Goal: Information Seeking & Learning: Learn about a topic

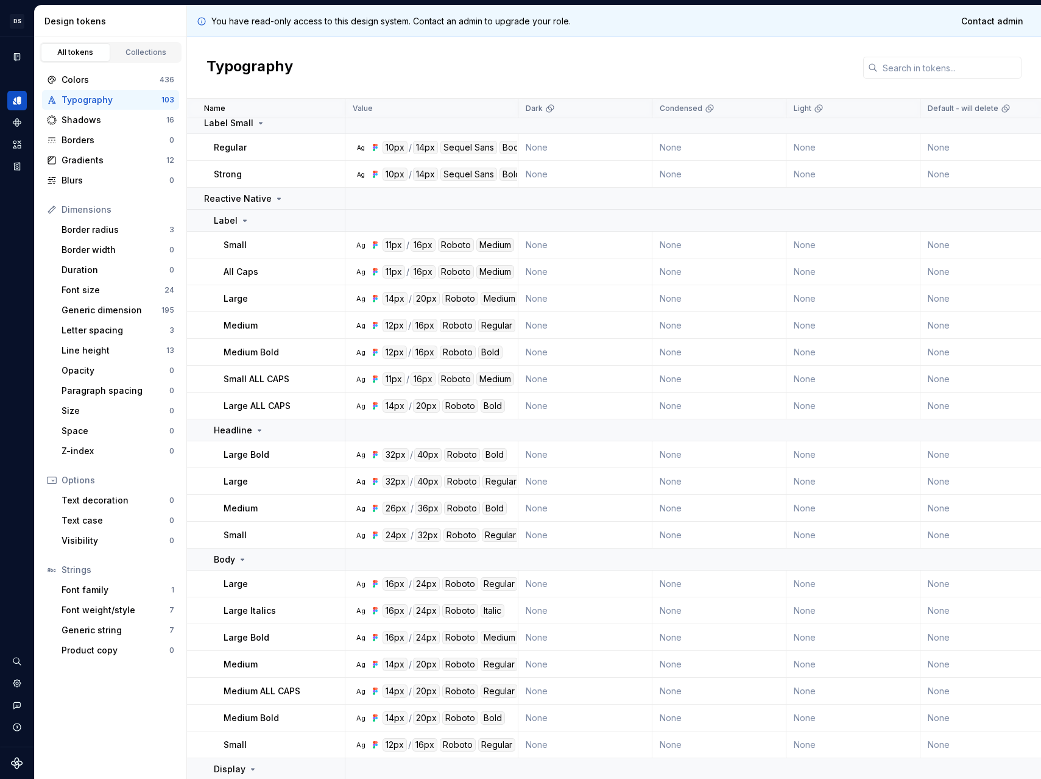
scroll to position [1181, 0]
click at [803, 65] on div "Typography" at bounding box center [614, 68] width 854 height 62
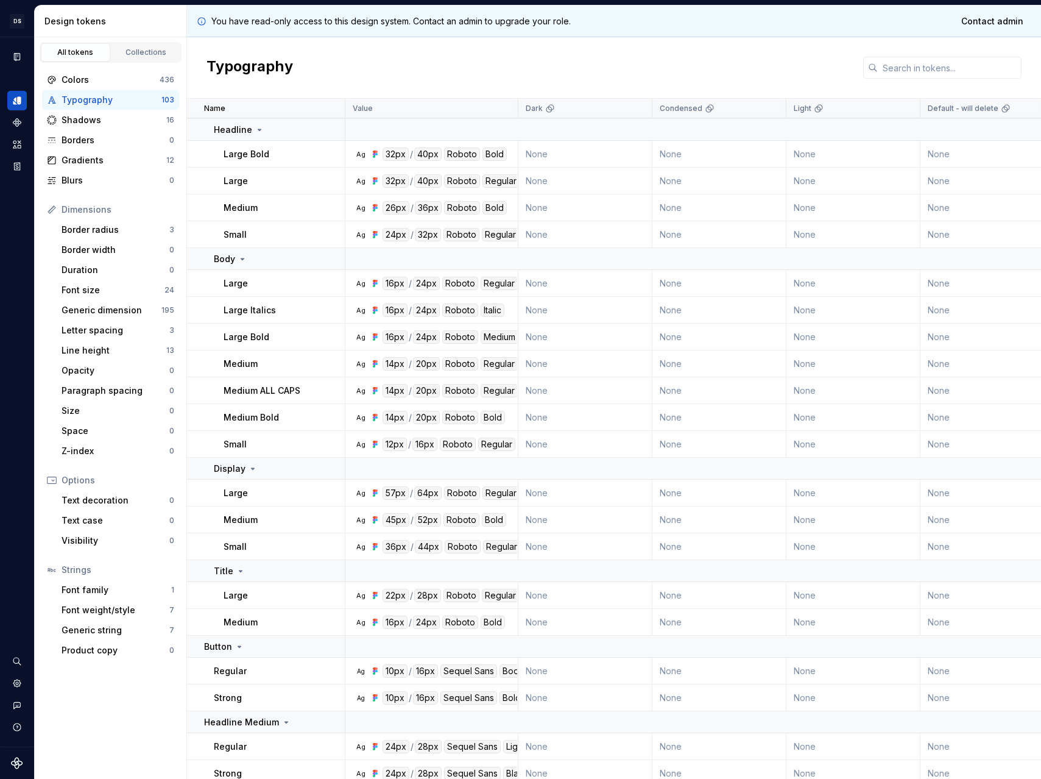
scroll to position [1634, 0]
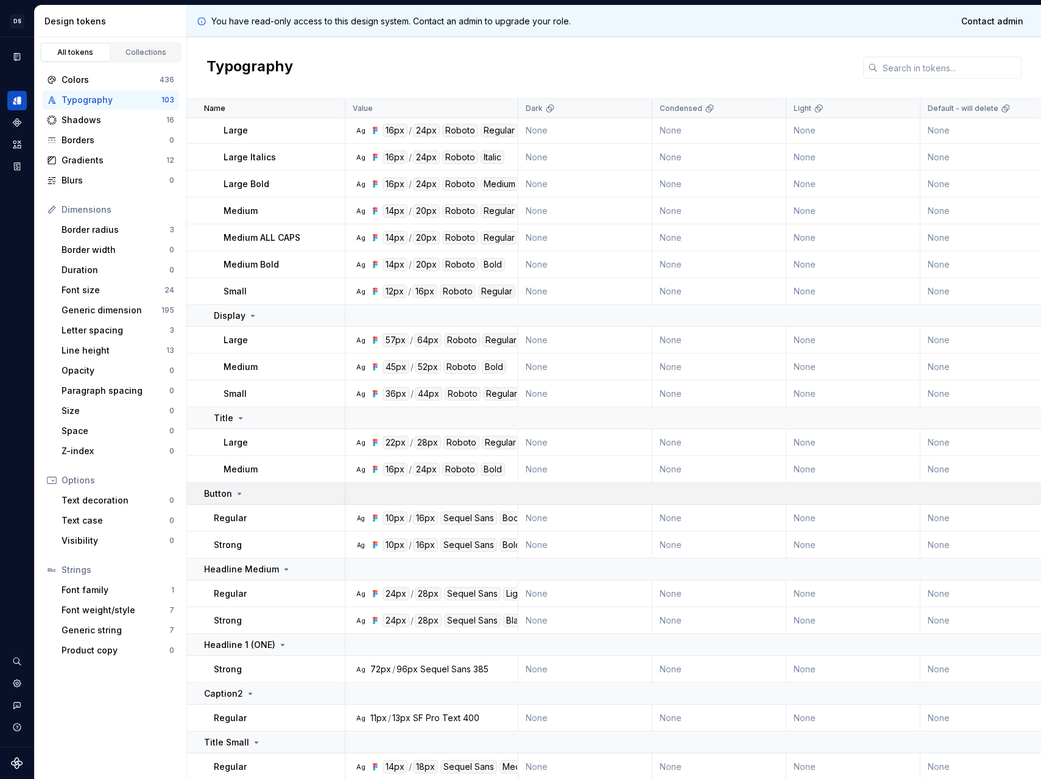
click at [222, 500] on td "Button" at bounding box center [266, 494] width 158 height 22
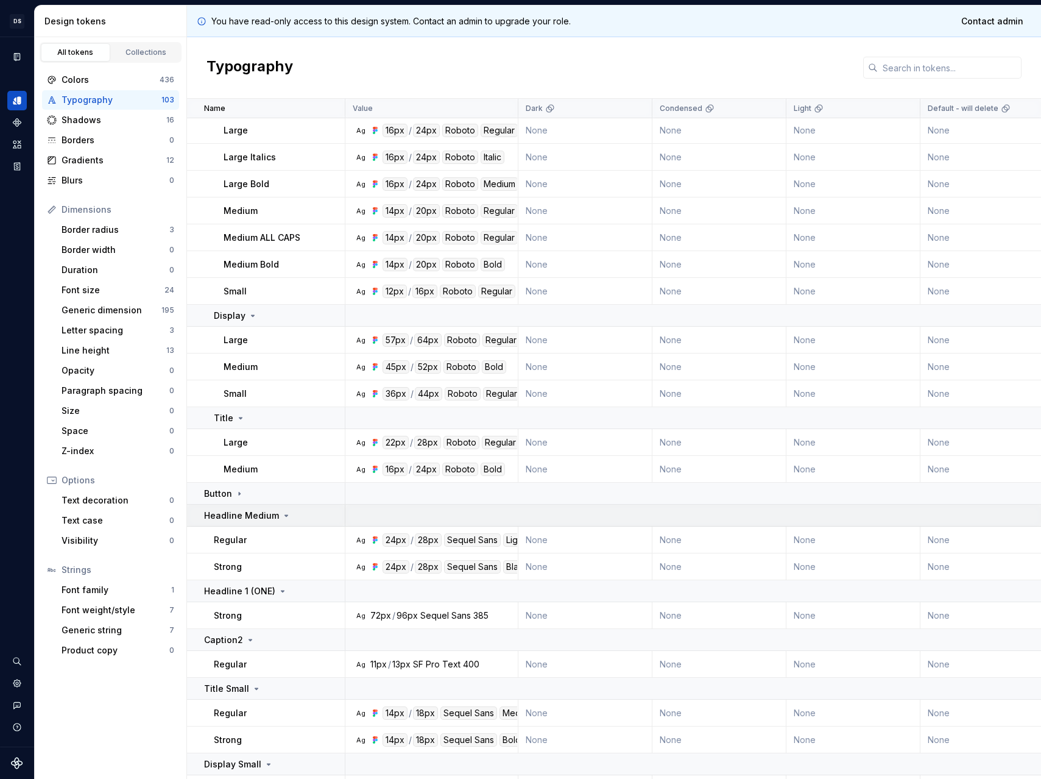
click at [230, 513] on p "Headline Medium" at bounding box center [241, 515] width 75 height 12
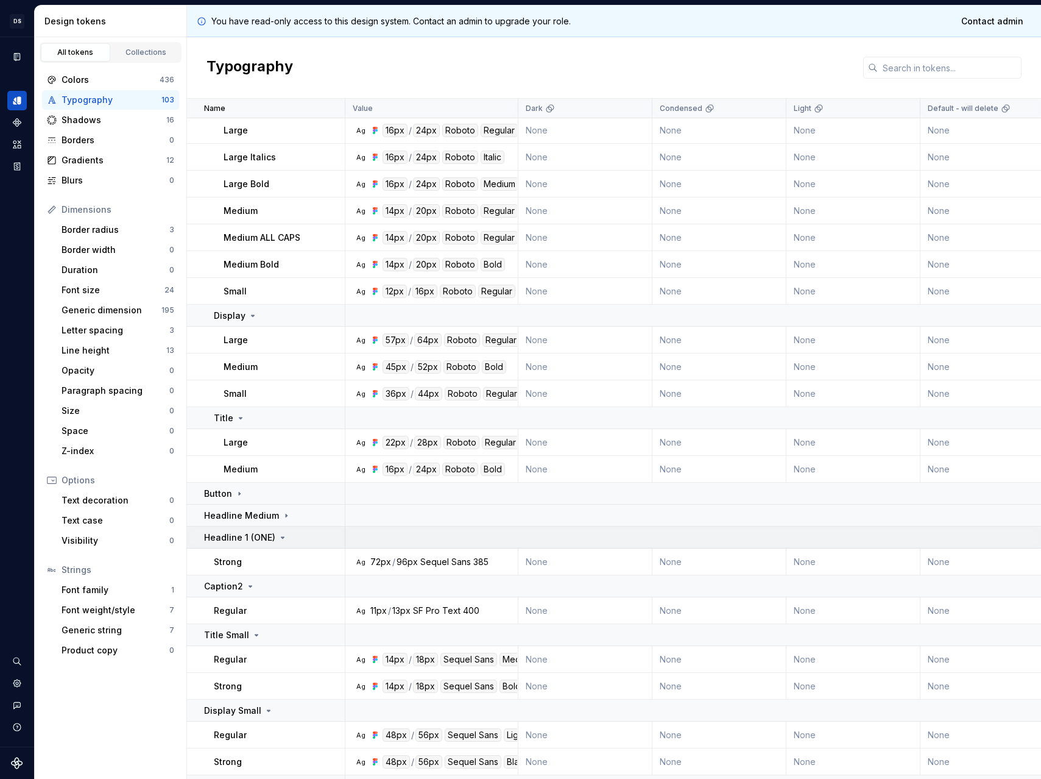
click at [234, 532] on p "Headline 1 (ONE)" at bounding box center [239, 537] width 71 height 12
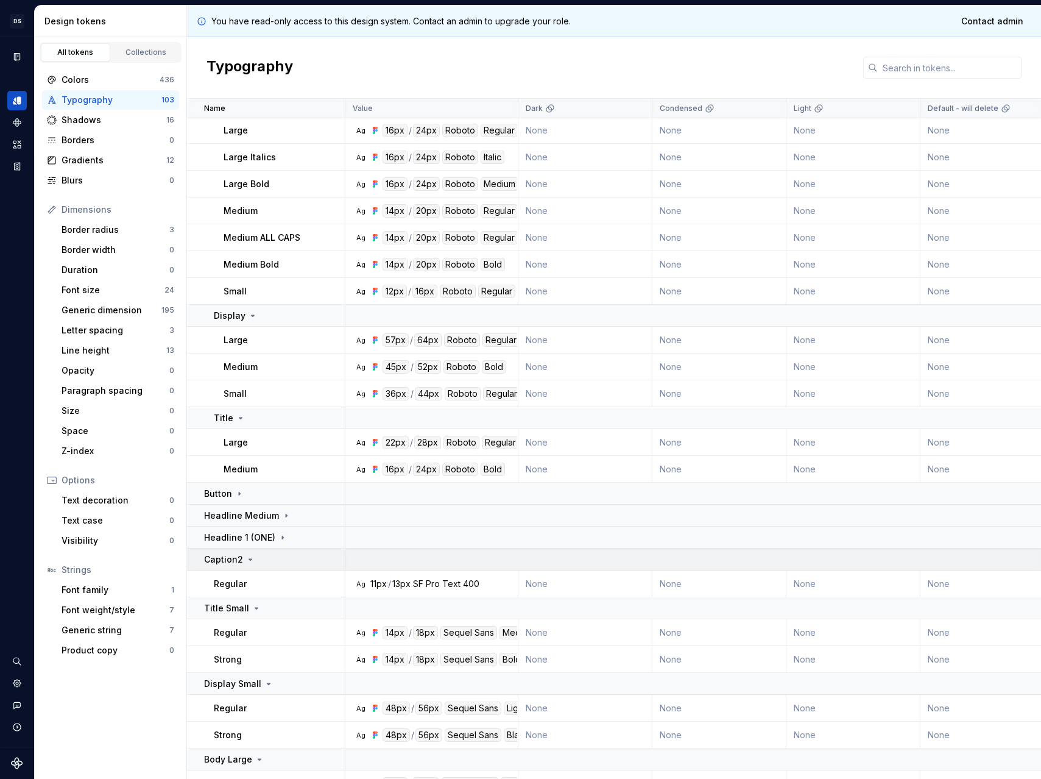
click at [239, 553] on p "Caption2" at bounding box center [223, 559] width 39 height 12
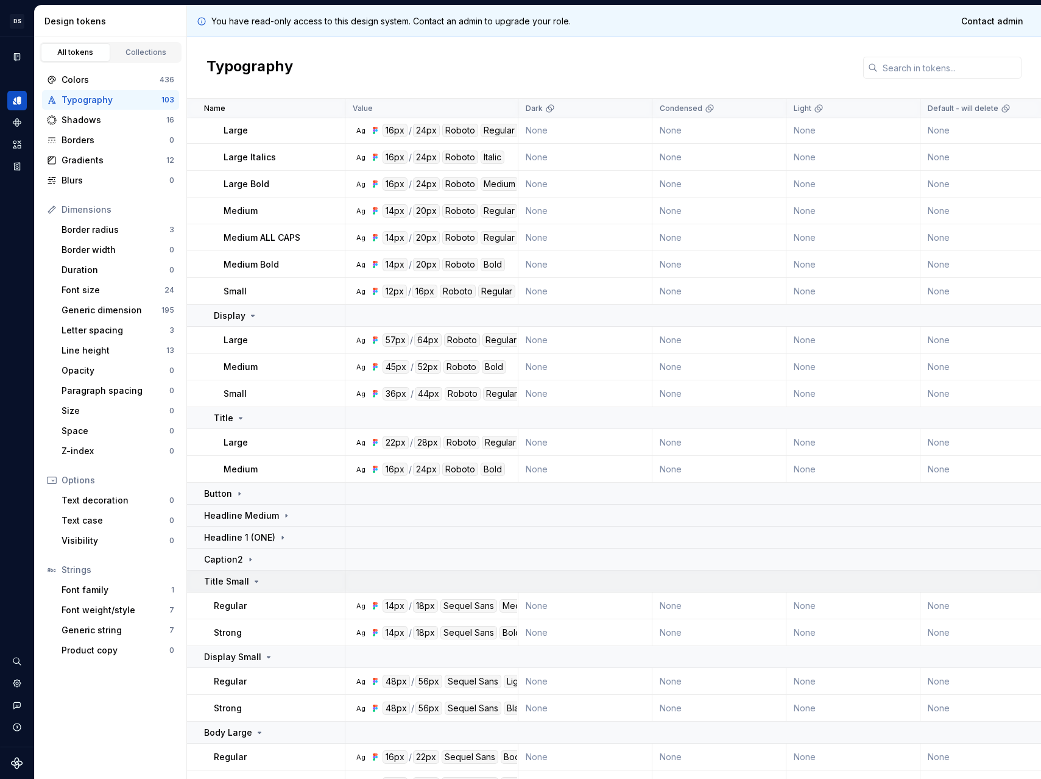
click at [236, 573] on td "Title Small" at bounding box center [266, 581] width 158 height 22
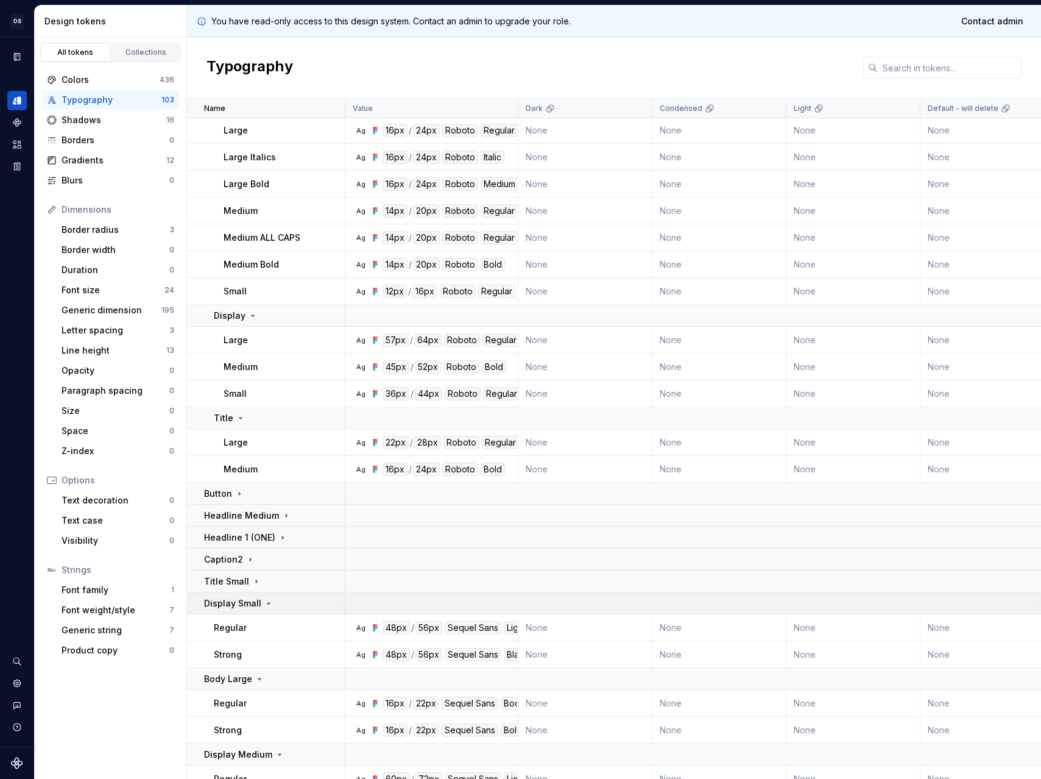
click at [243, 595] on td "Display Small" at bounding box center [266, 603] width 158 height 22
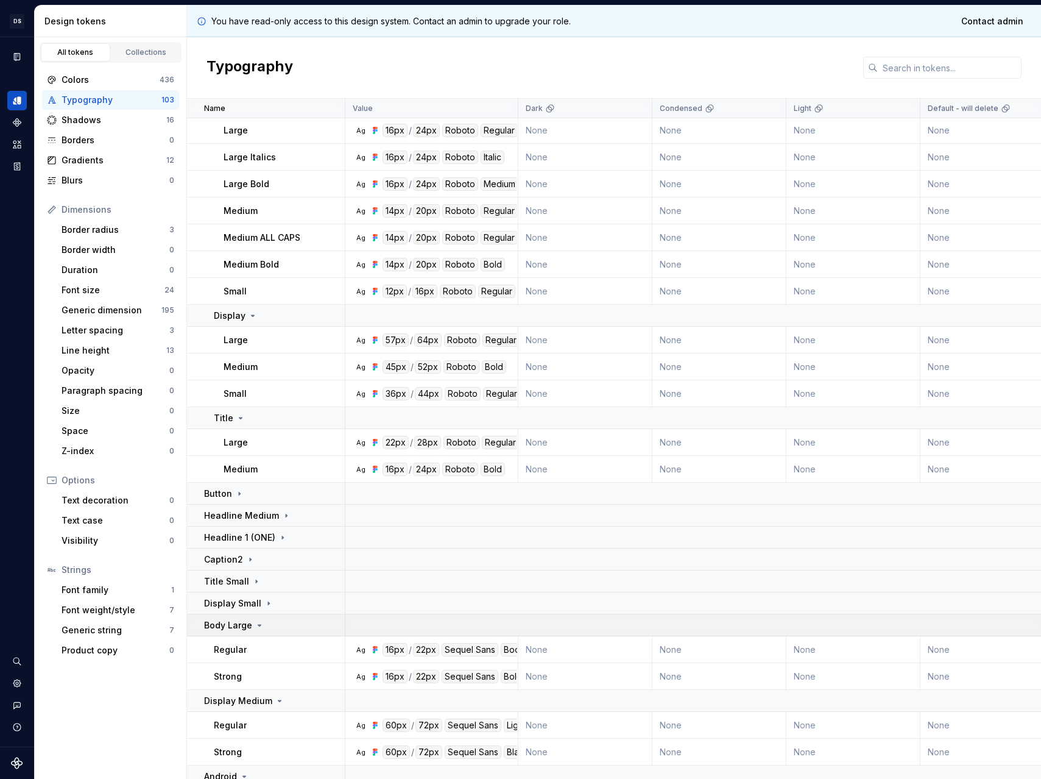
click at [249, 616] on td "Body Large" at bounding box center [266, 625] width 158 height 22
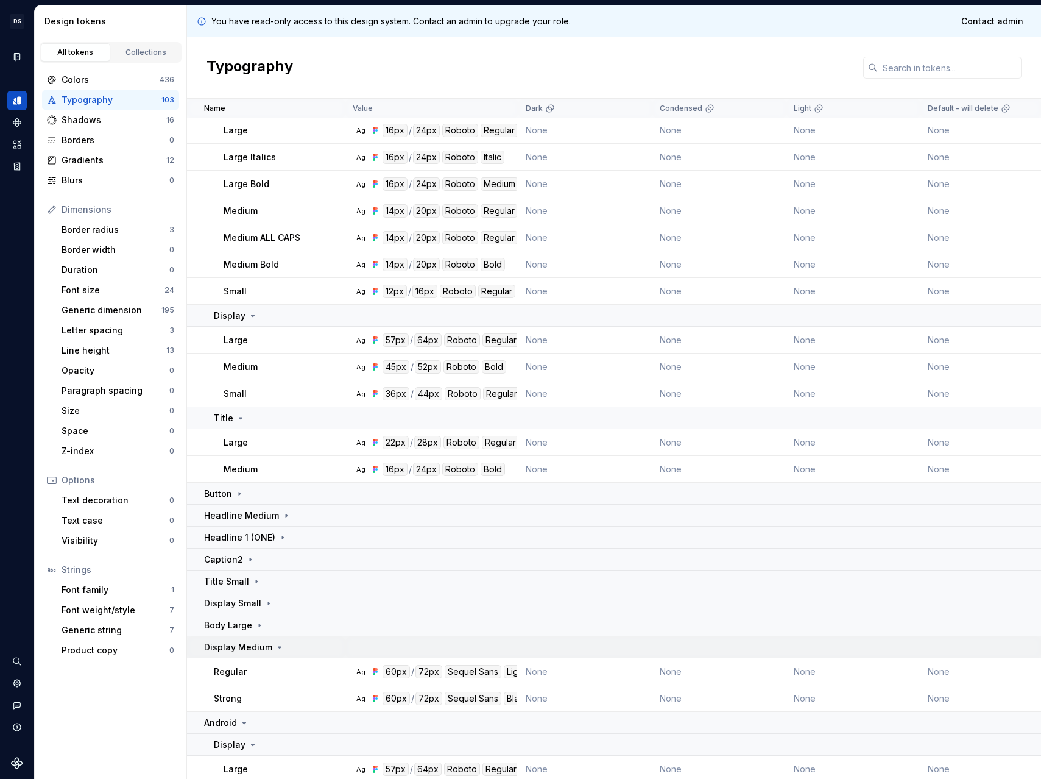
click at [257, 656] on td "Display Medium" at bounding box center [266, 647] width 158 height 22
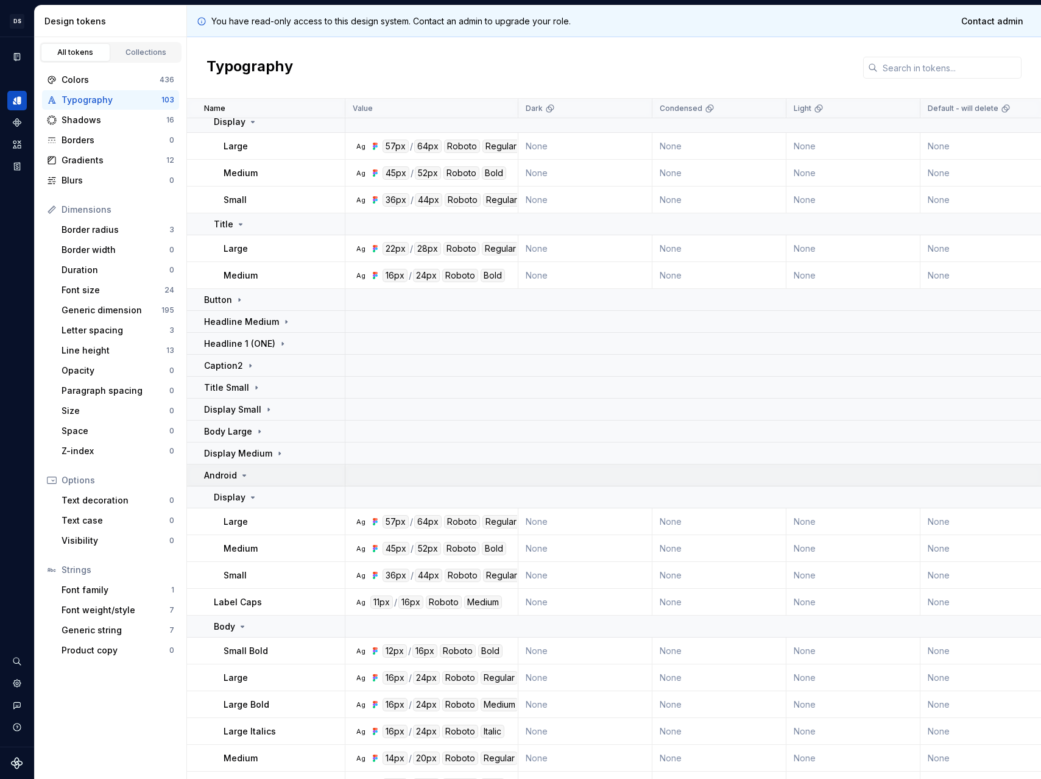
click at [231, 479] on p "Android" at bounding box center [220, 475] width 33 height 12
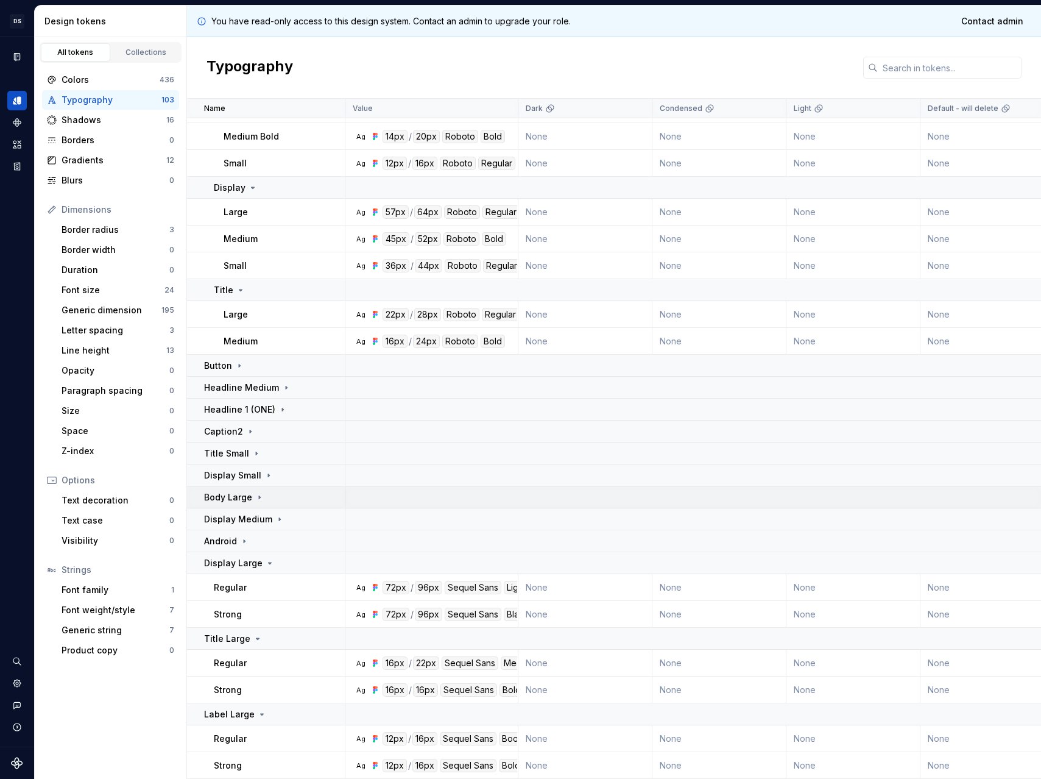
scroll to position [1769, 0]
click at [252, 552] on td "Display Large" at bounding box center [266, 563] width 158 height 22
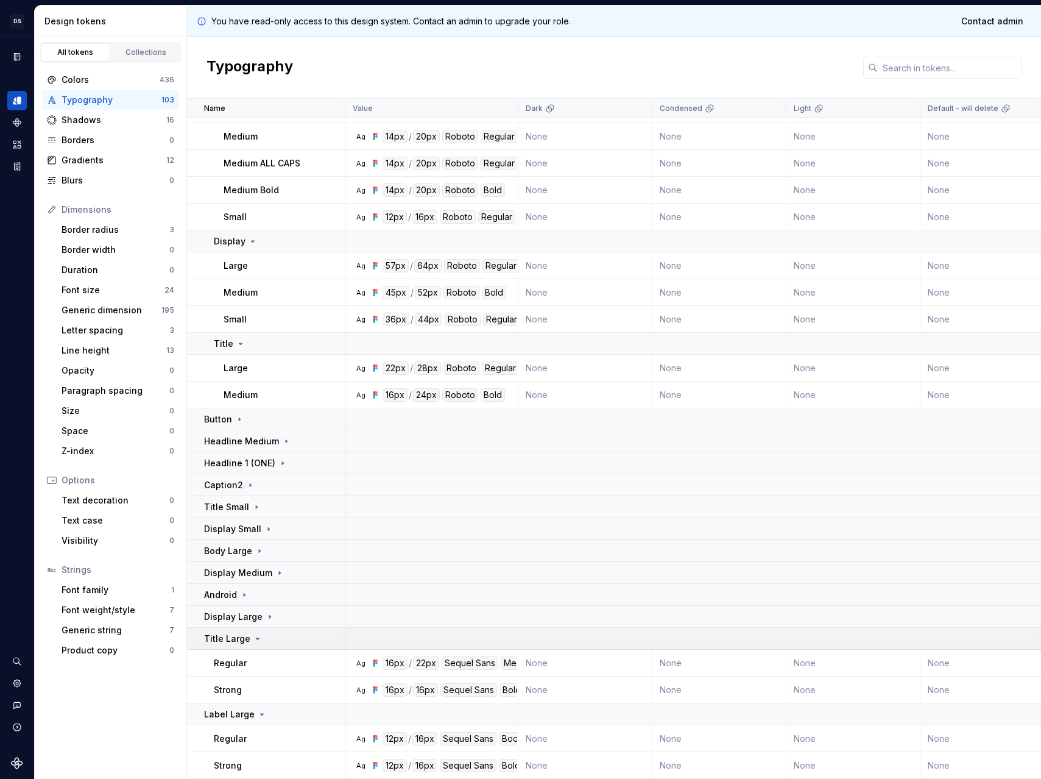
click at [241, 628] on td "Title Large" at bounding box center [266, 639] width 158 height 22
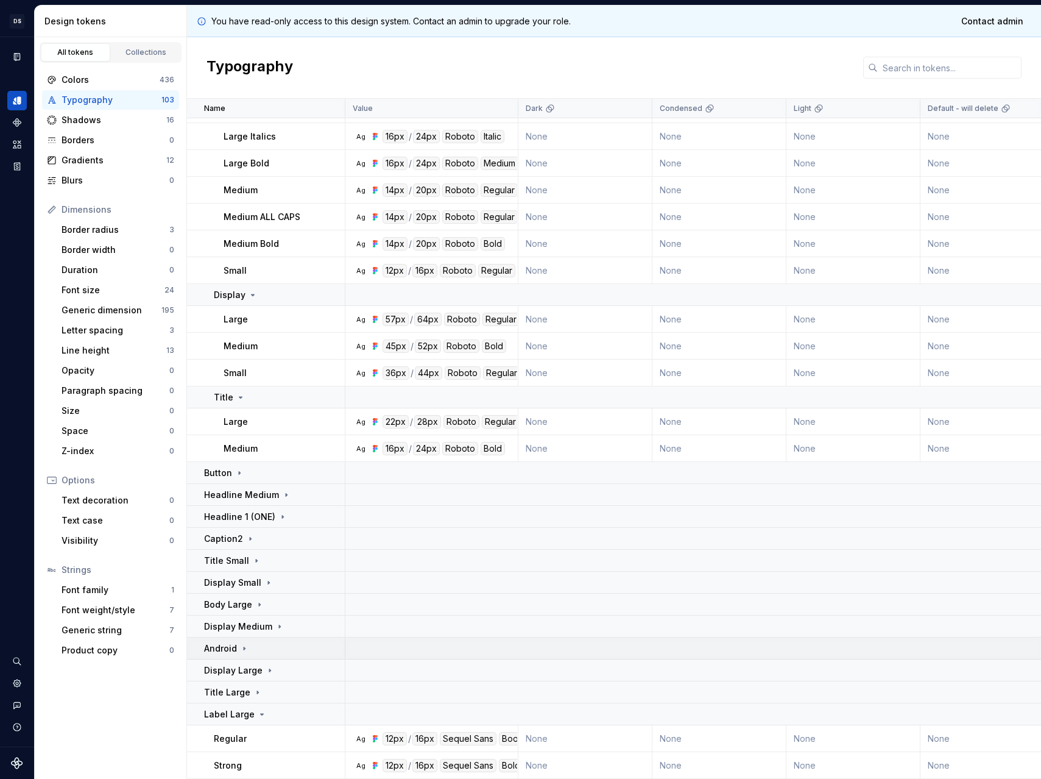
drag, startPoint x: 241, startPoint y: 713, endPoint x: 243, endPoint y: 704, distance: 8.9
click at [242, 712] on p "Label Large" at bounding box center [229, 714] width 51 height 12
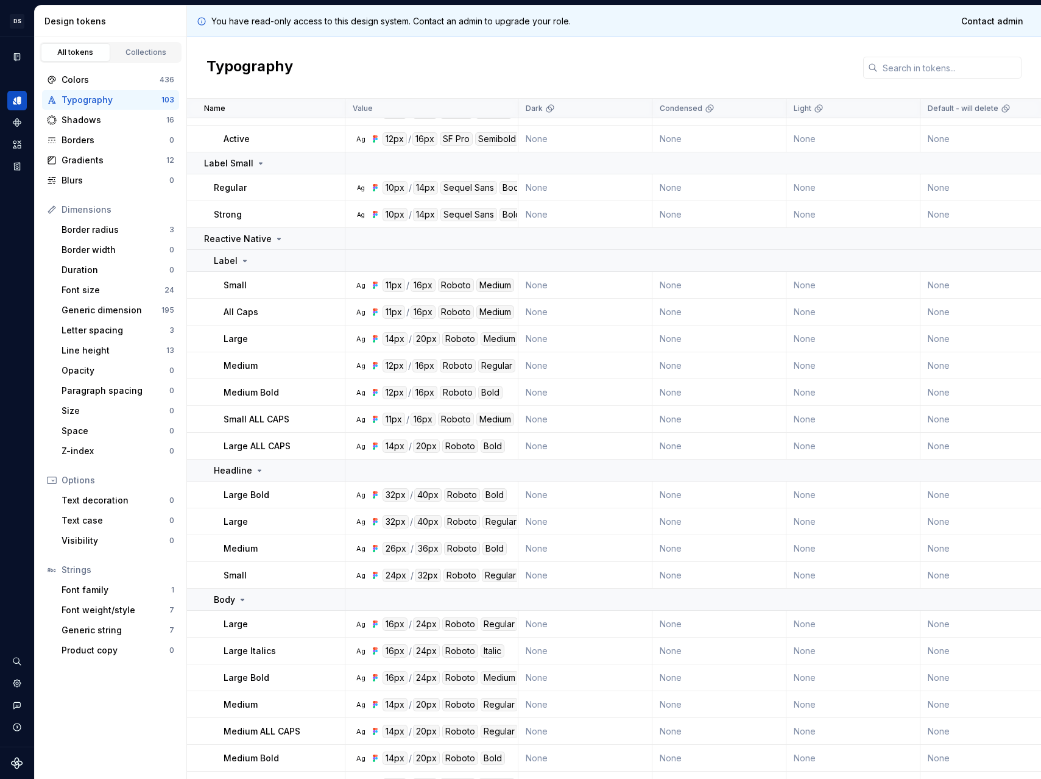
scroll to position [944, 0]
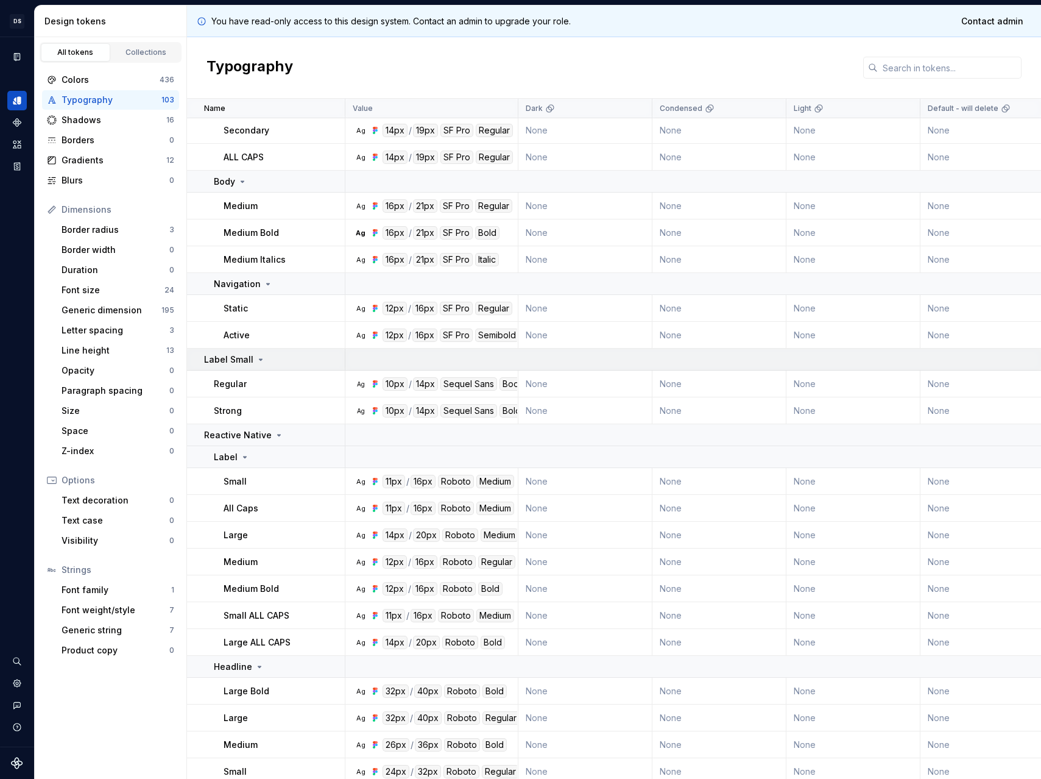
click at [249, 362] on p "Label Small" at bounding box center [228, 359] width 49 height 12
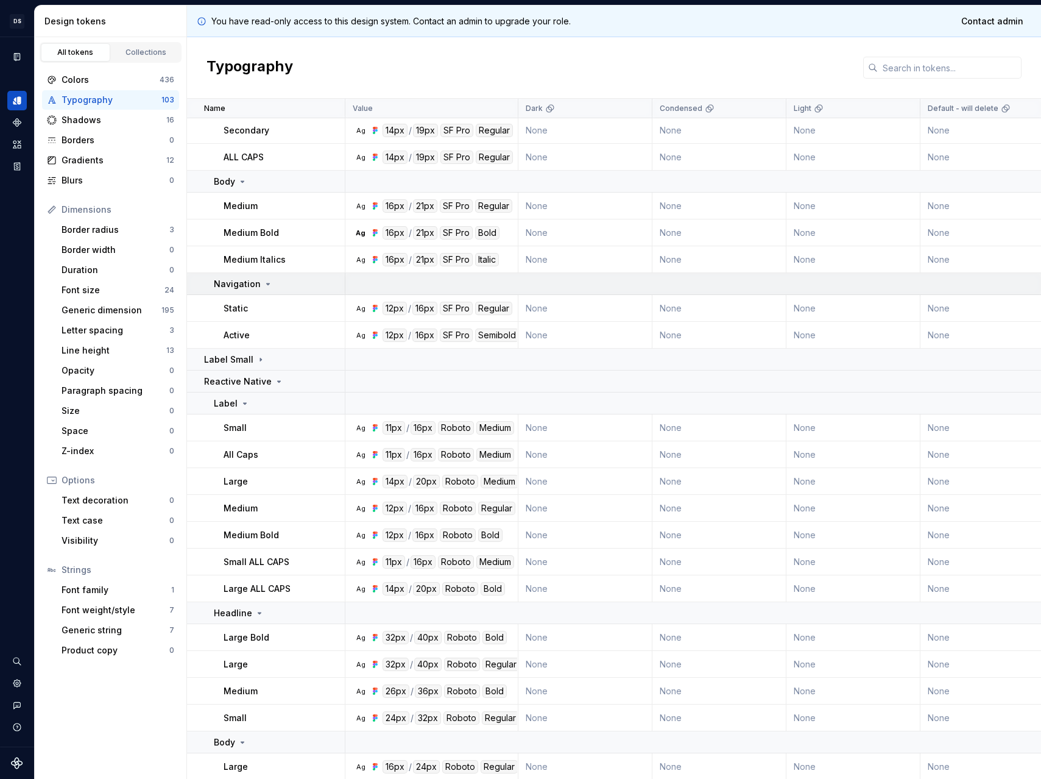
click at [263, 285] on icon at bounding box center [268, 284] width 10 height 10
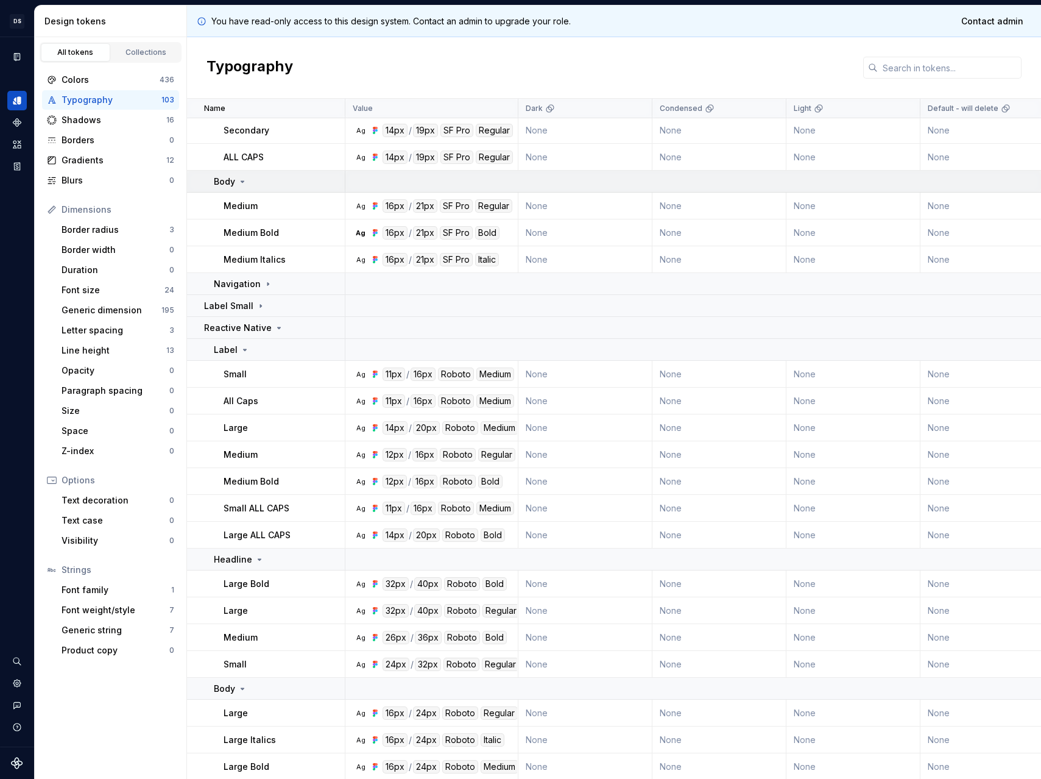
click at [242, 181] on icon at bounding box center [242, 181] width 3 height 1
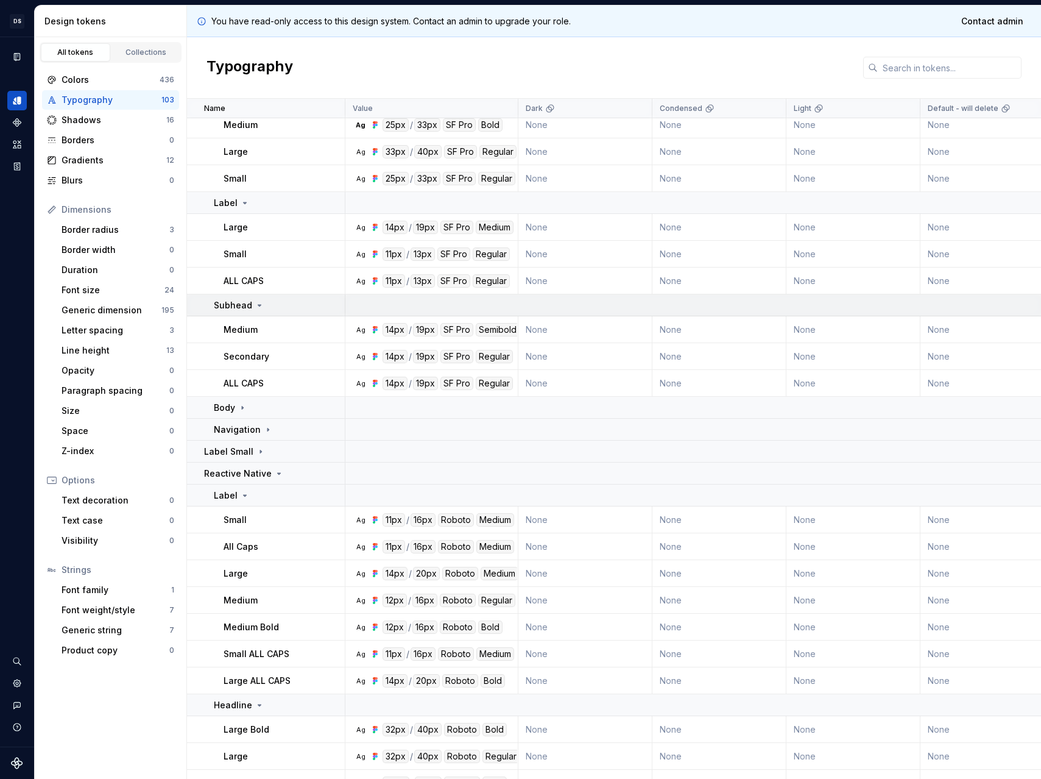
scroll to position [679, 0]
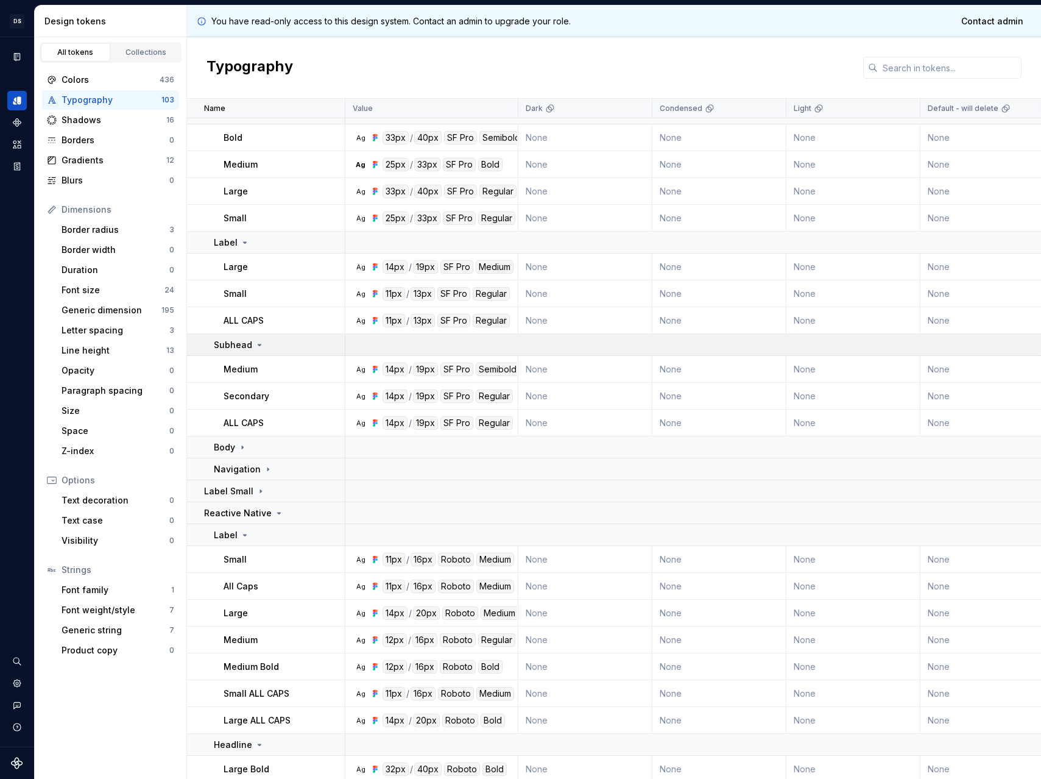
click at [243, 347] on p "Subhead" at bounding box center [233, 345] width 38 height 12
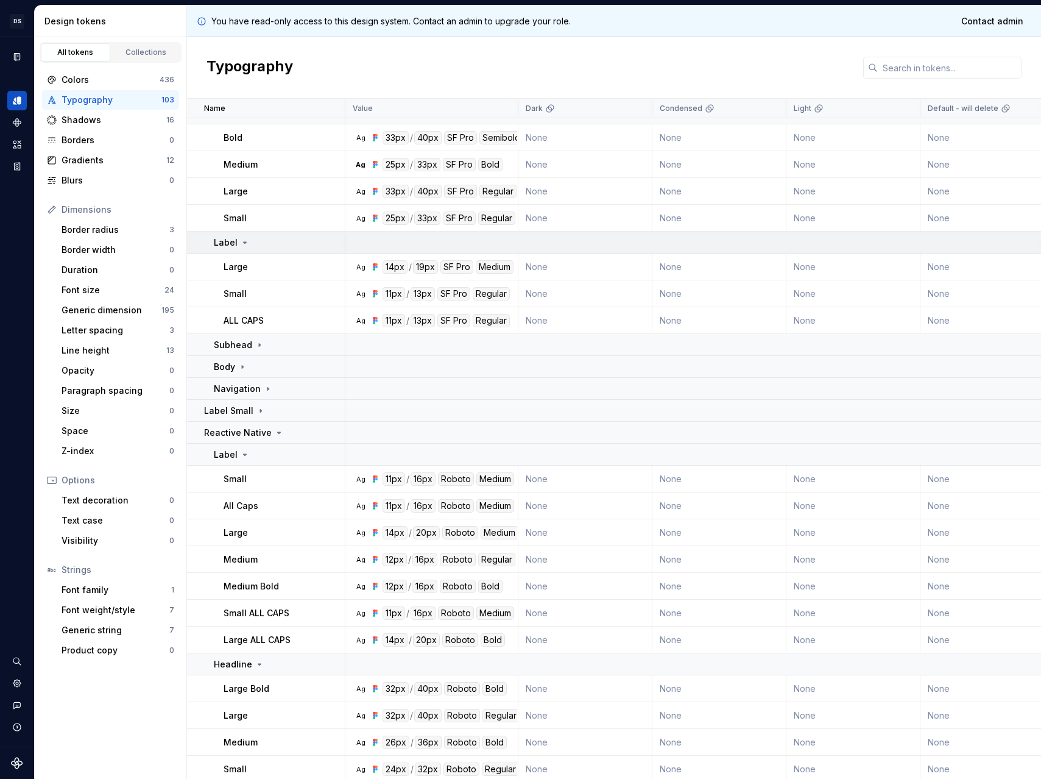
click at [240, 244] on icon at bounding box center [245, 243] width 10 height 10
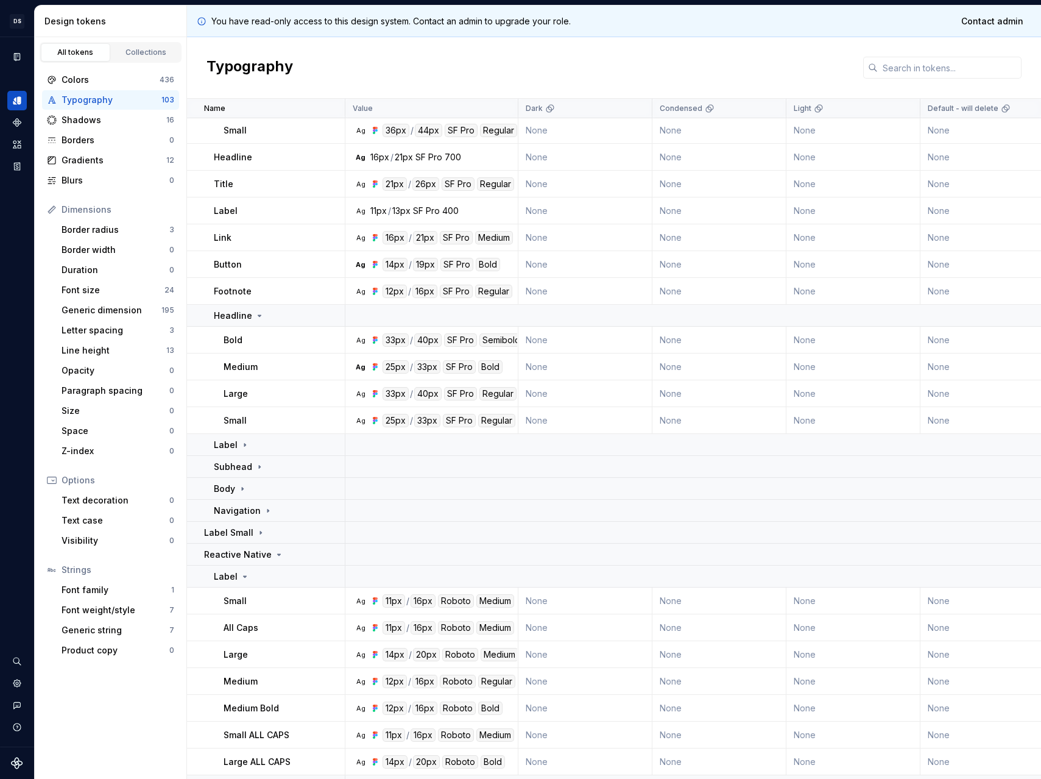
scroll to position [375, 0]
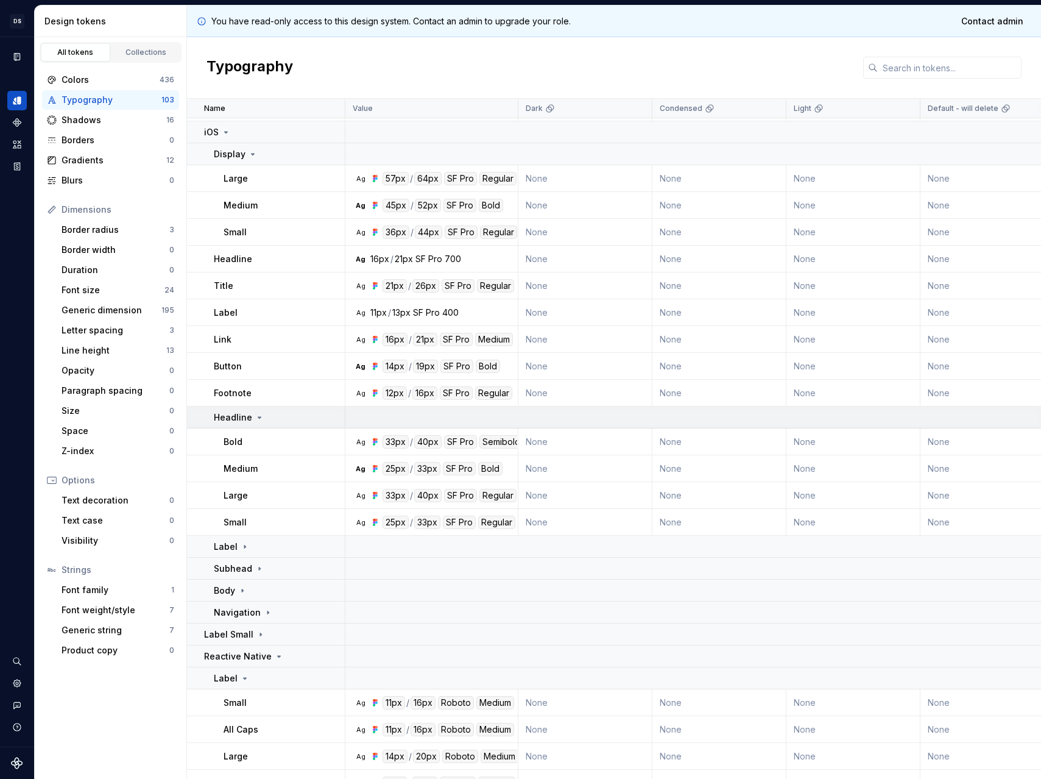
click at [247, 410] on td "Headline" at bounding box center [266, 417] width 158 height 22
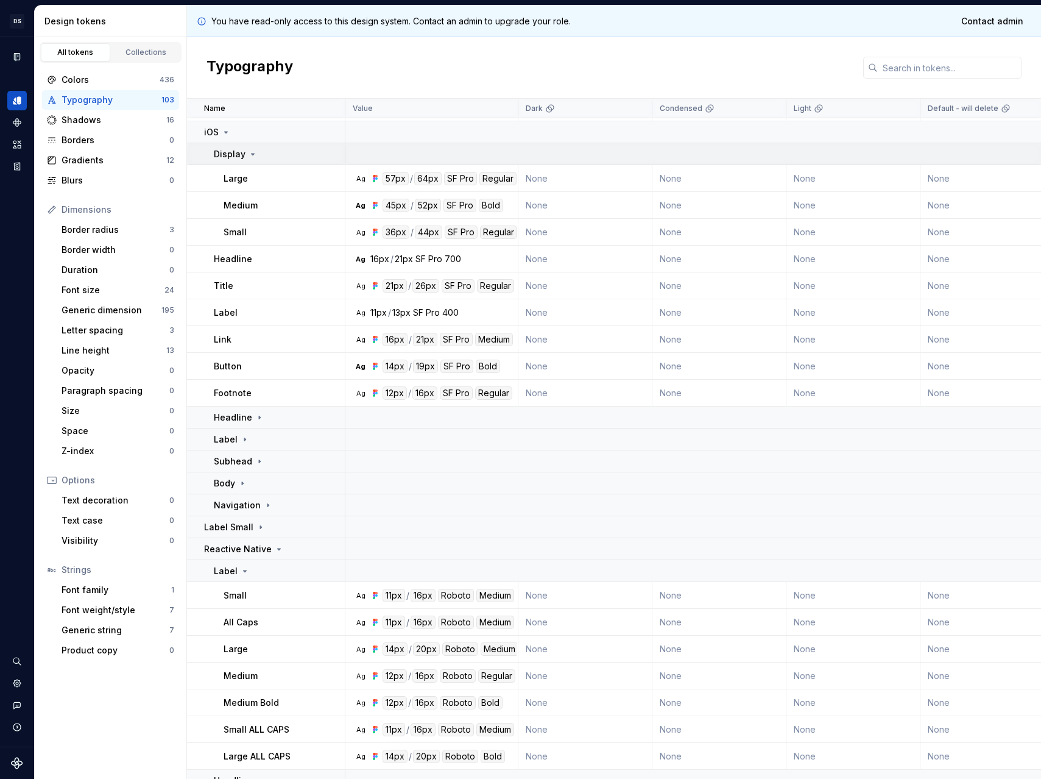
click at [236, 161] on td "Display" at bounding box center [266, 154] width 158 height 22
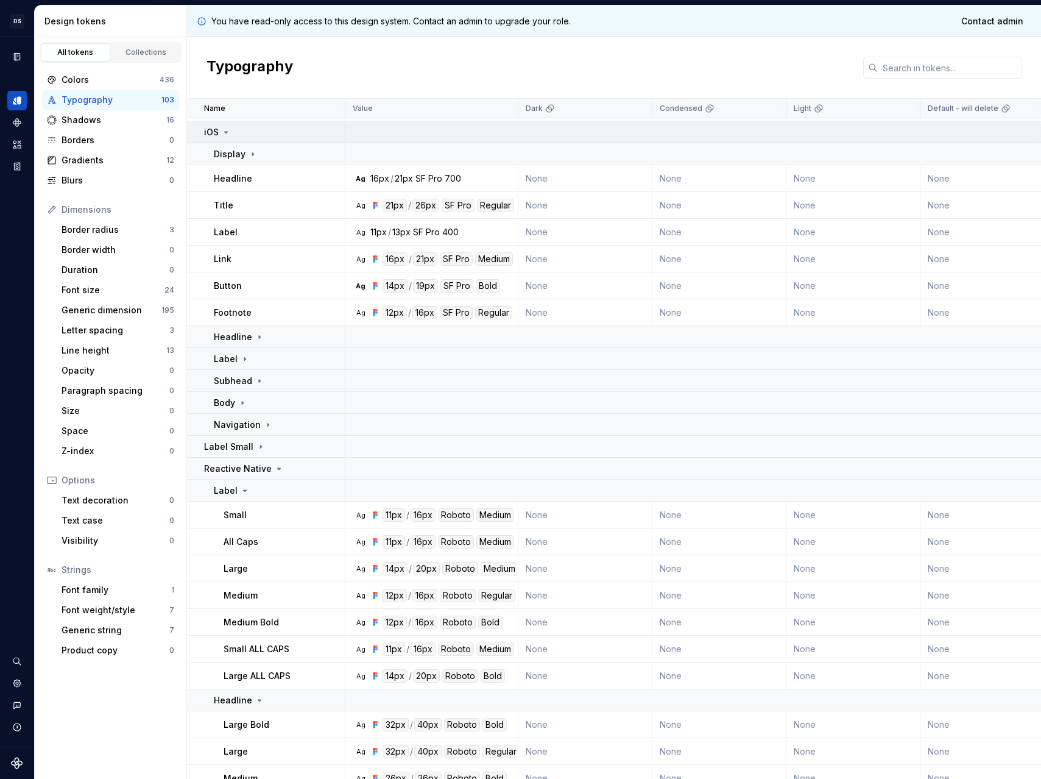
click at [230, 134] on icon at bounding box center [226, 132] width 10 height 10
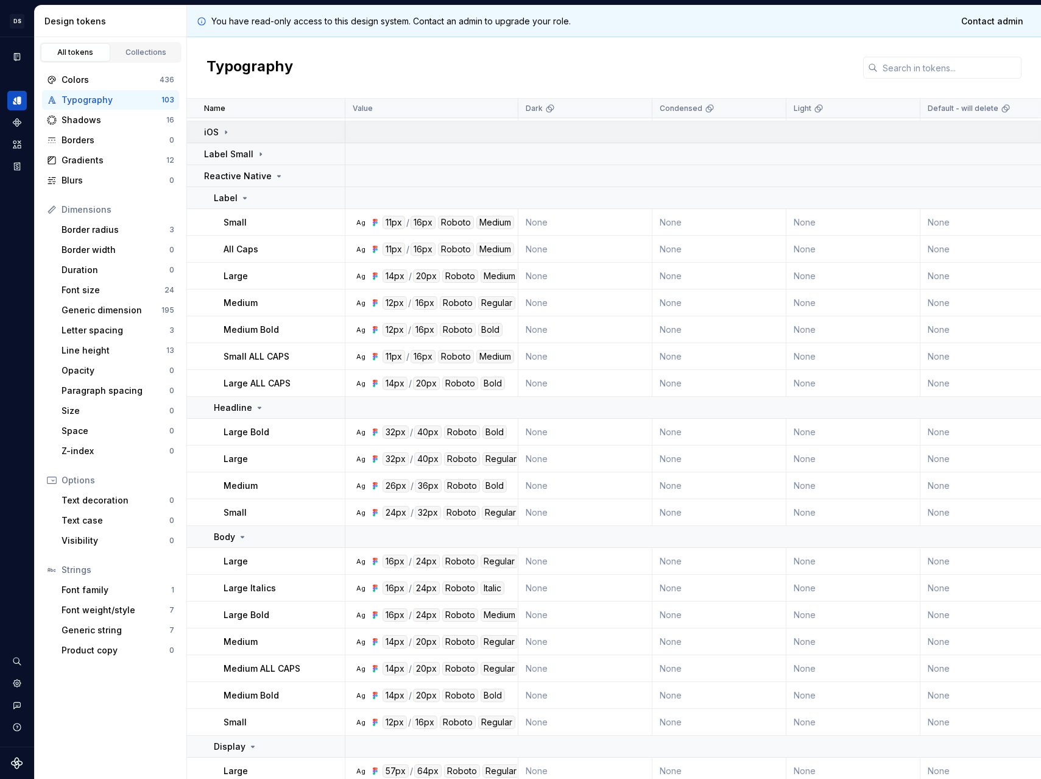
click at [230, 134] on icon at bounding box center [226, 132] width 10 height 10
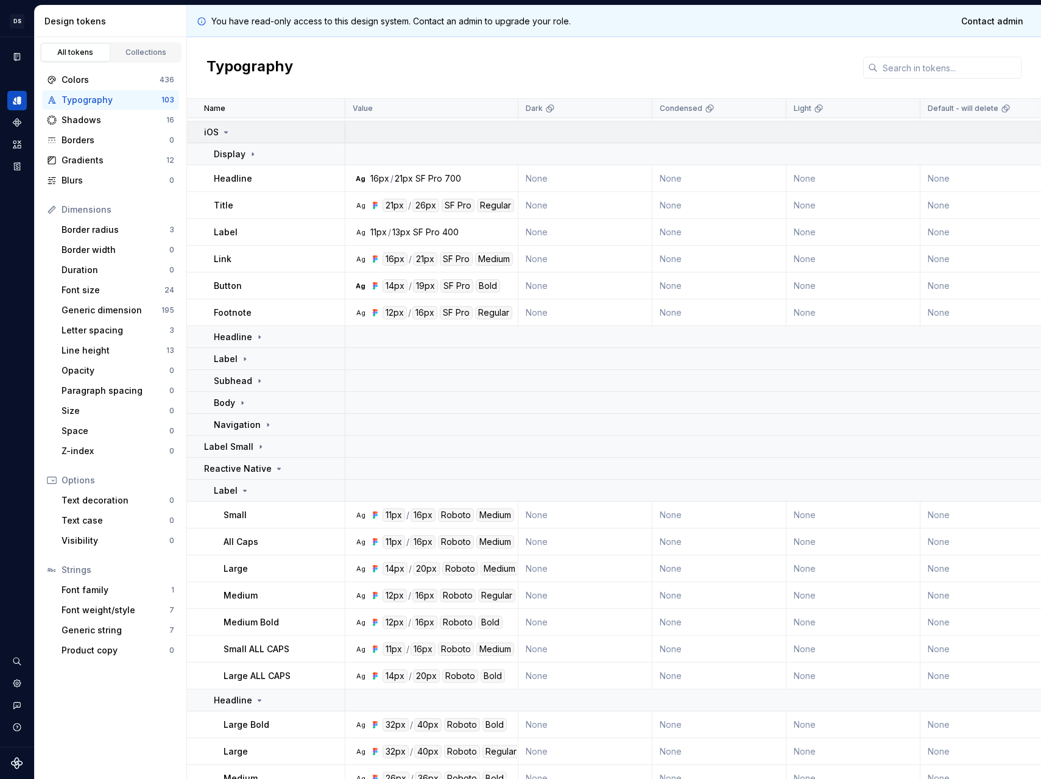
click at [230, 134] on icon at bounding box center [226, 132] width 10 height 10
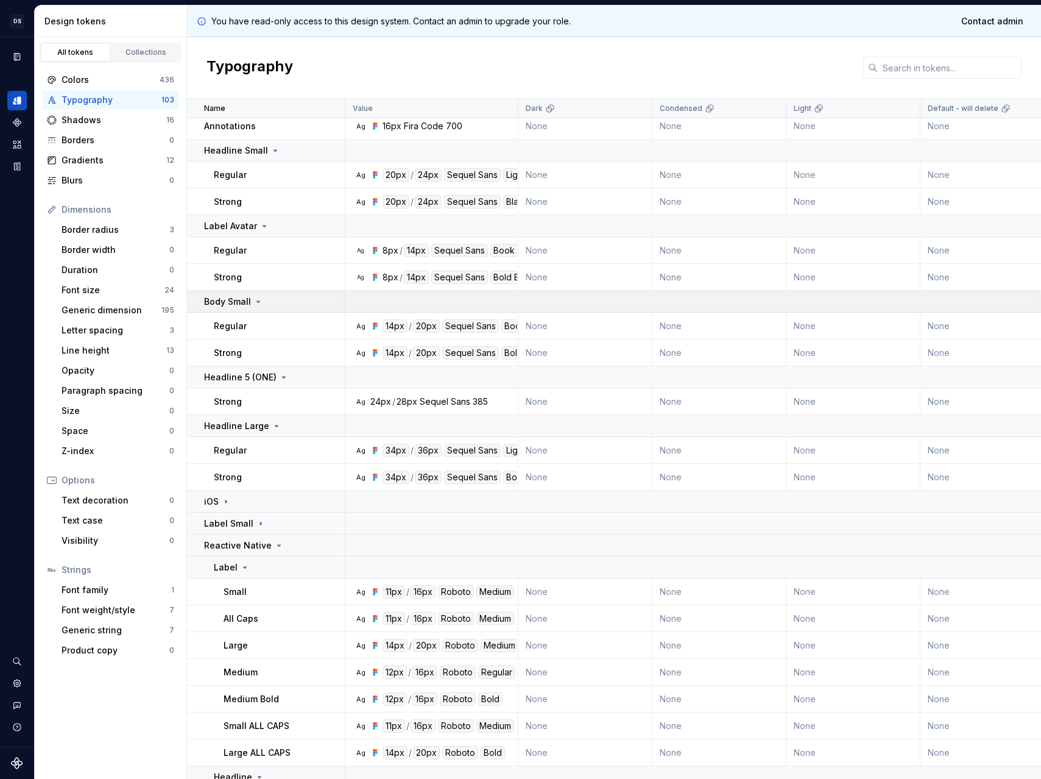
scroll to position [0, 0]
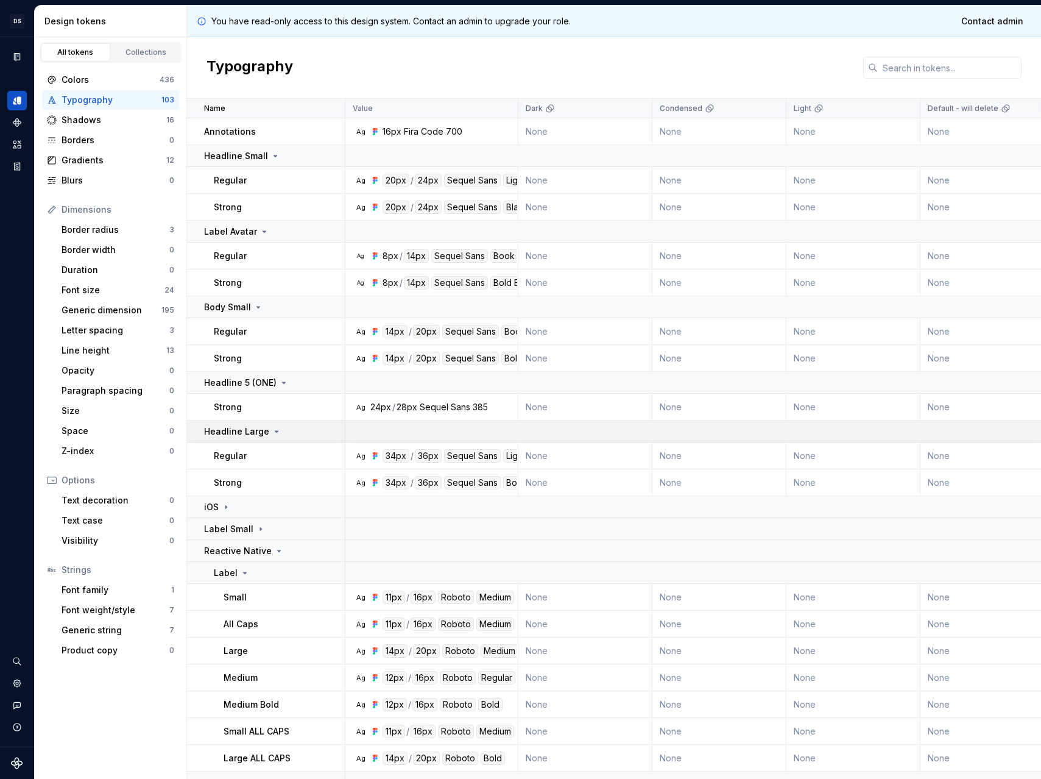
click at [242, 433] on p "Headline Large" at bounding box center [236, 431] width 65 height 12
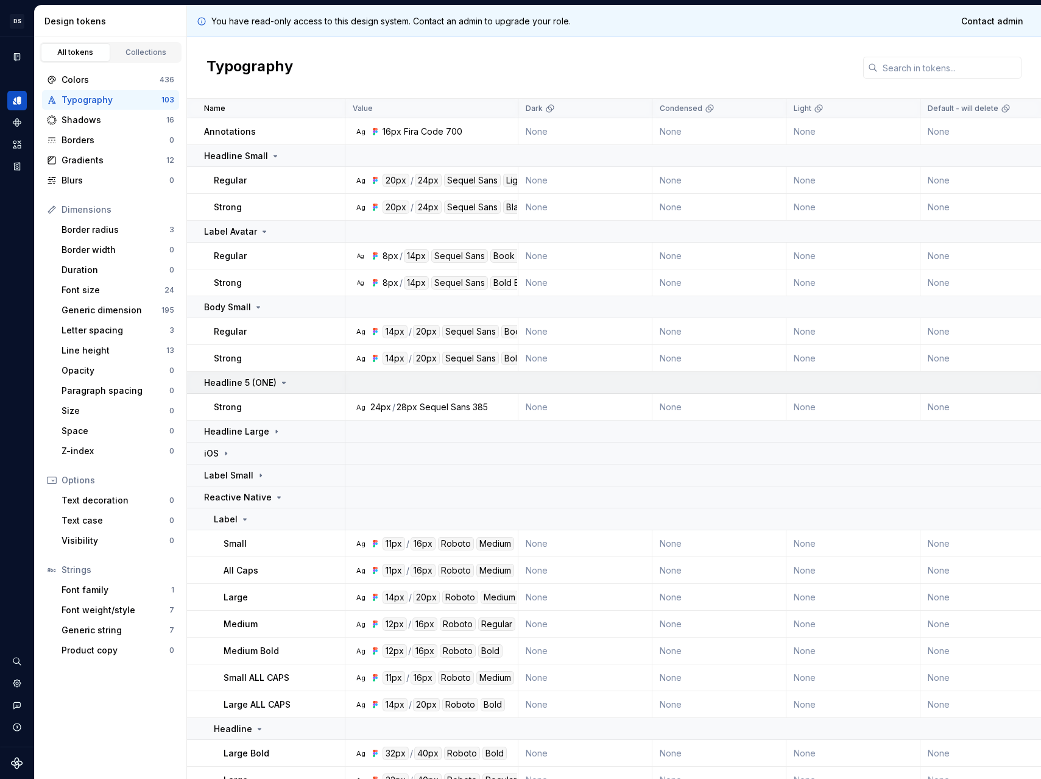
click at [247, 391] on td "Headline 5 (ONE)" at bounding box center [266, 383] width 158 height 22
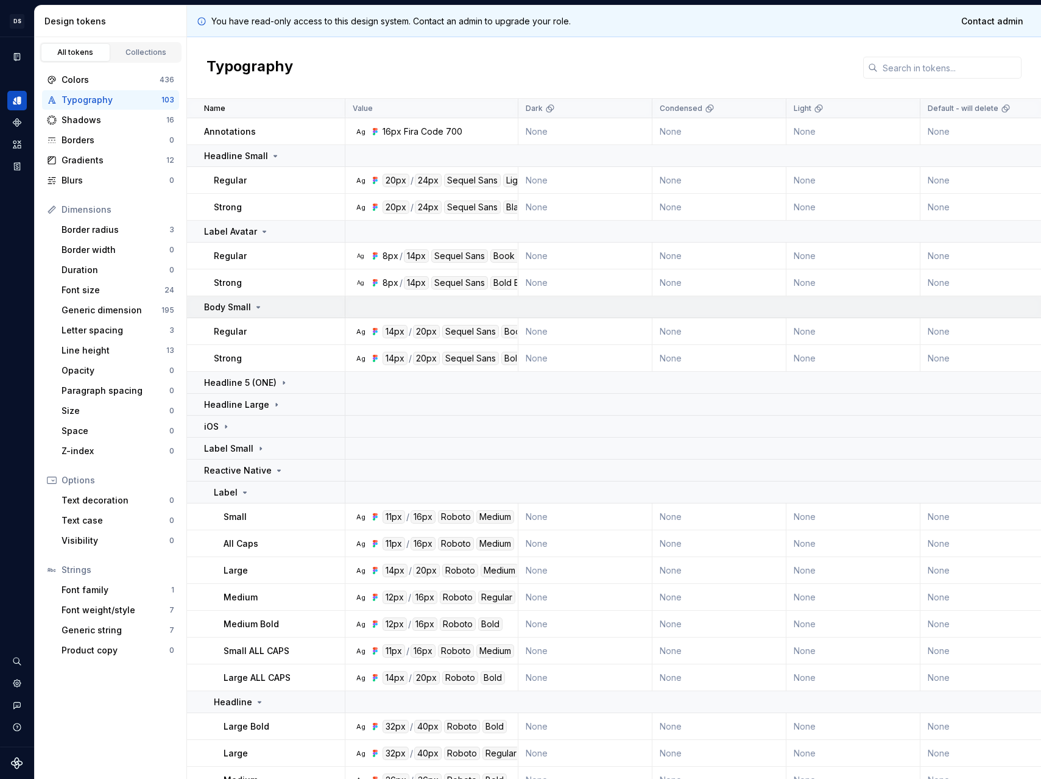
click at [253, 310] on icon at bounding box center [258, 307] width 10 height 10
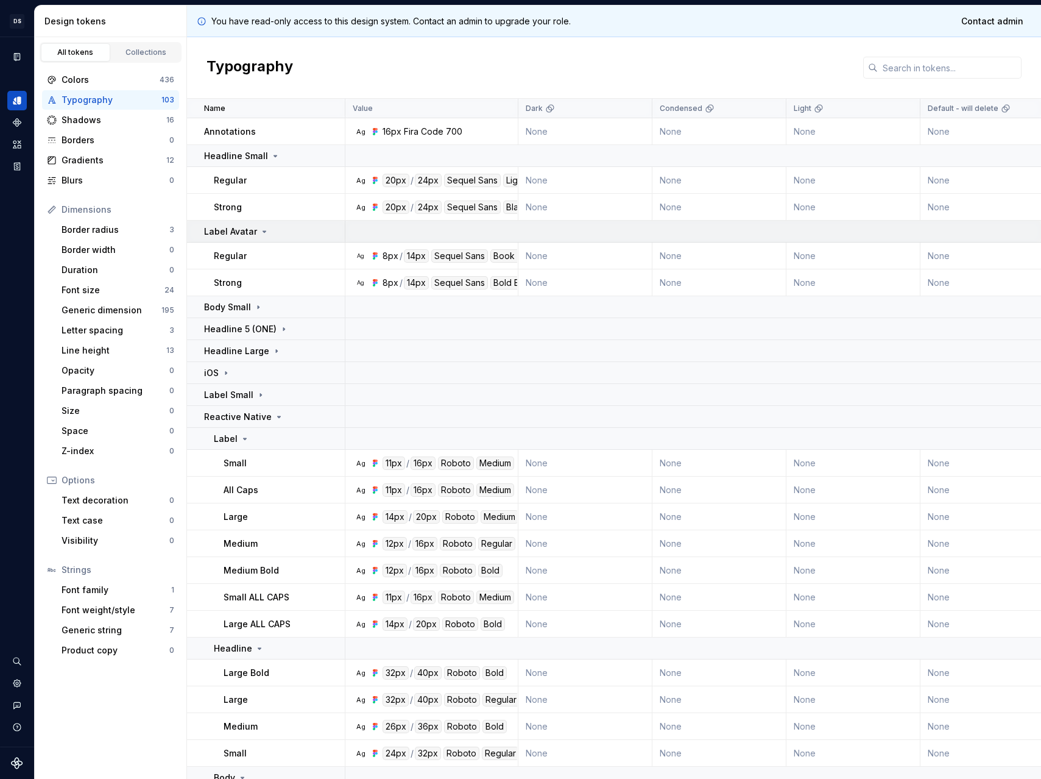
click at [241, 225] on p "Label Avatar" at bounding box center [230, 231] width 53 height 12
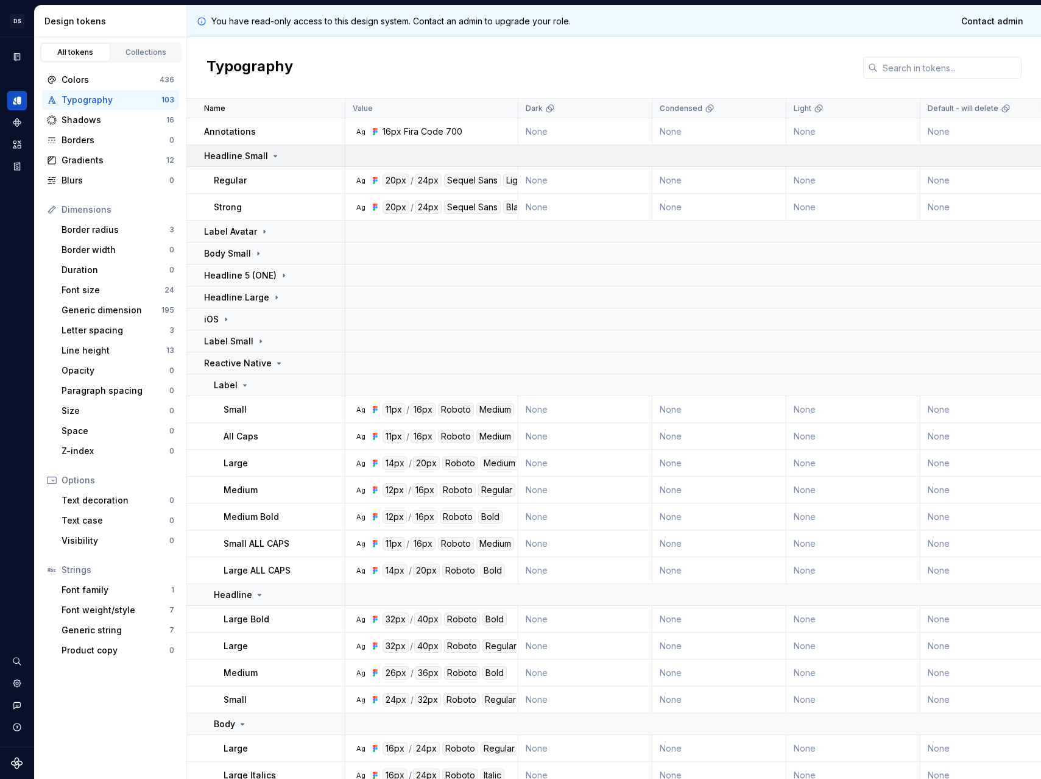
click at [233, 157] on p "Headline Small" at bounding box center [236, 156] width 64 height 12
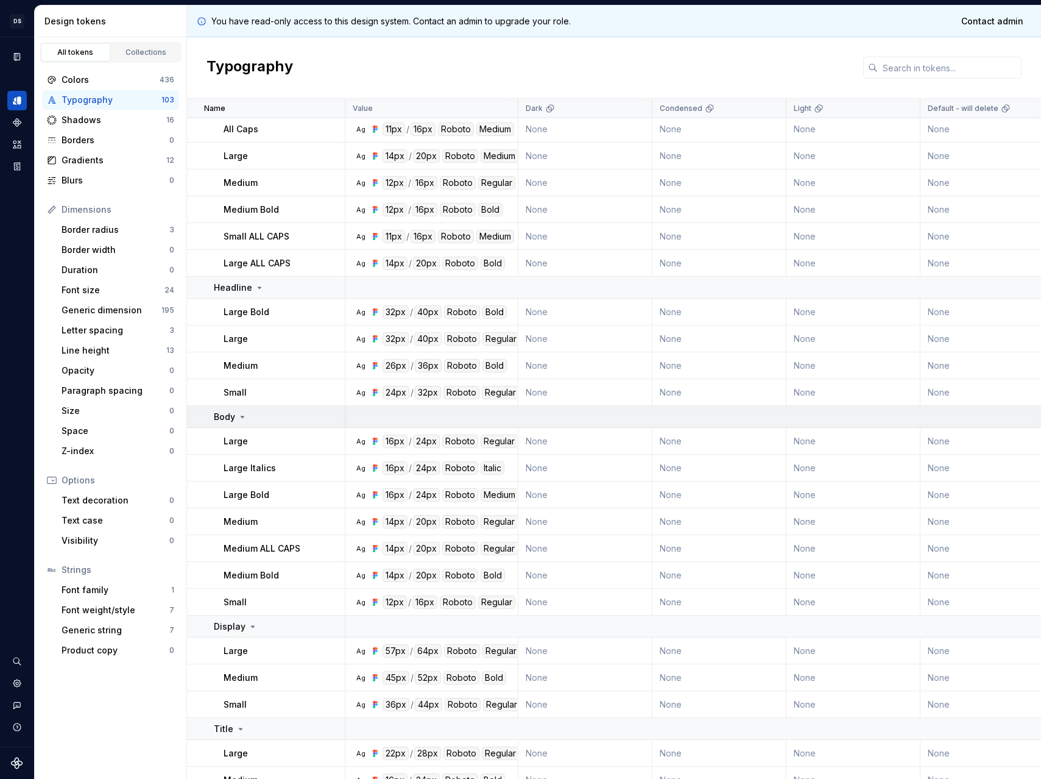
scroll to position [249, 0]
